Goal: Unclear

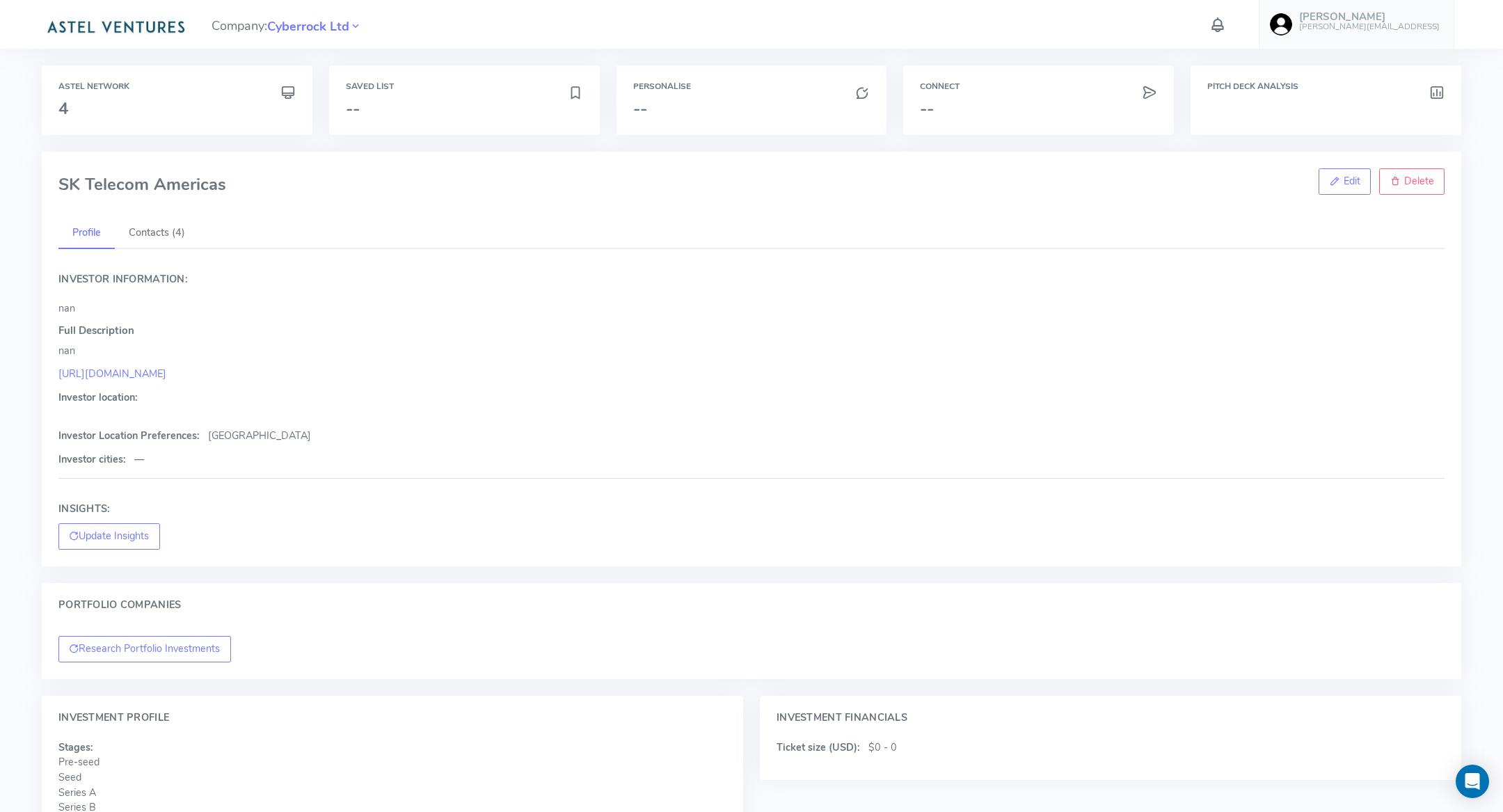
scroll to position [223, 0]
